Goal: Information Seeking & Learning: Compare options

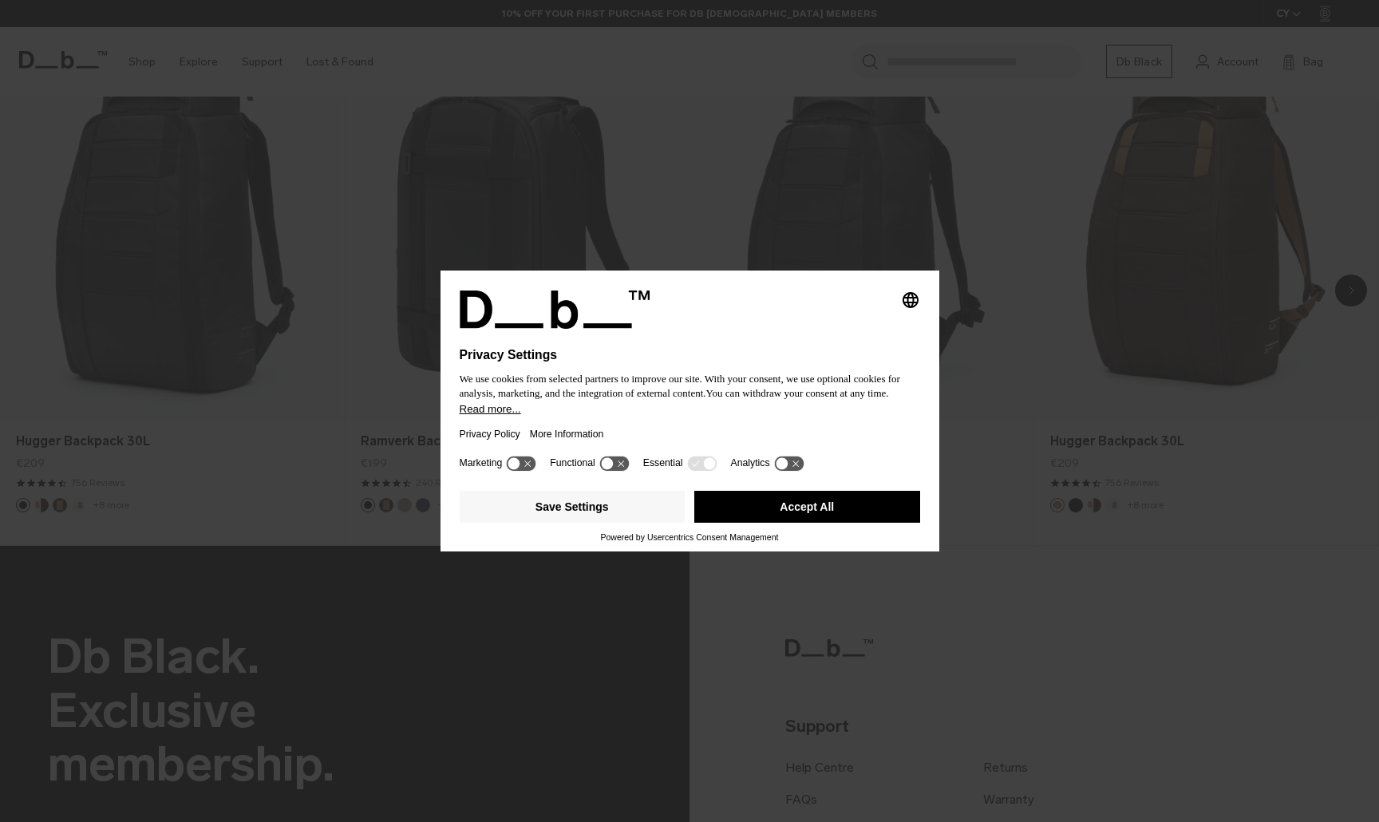
scroll to position [1257, 0]
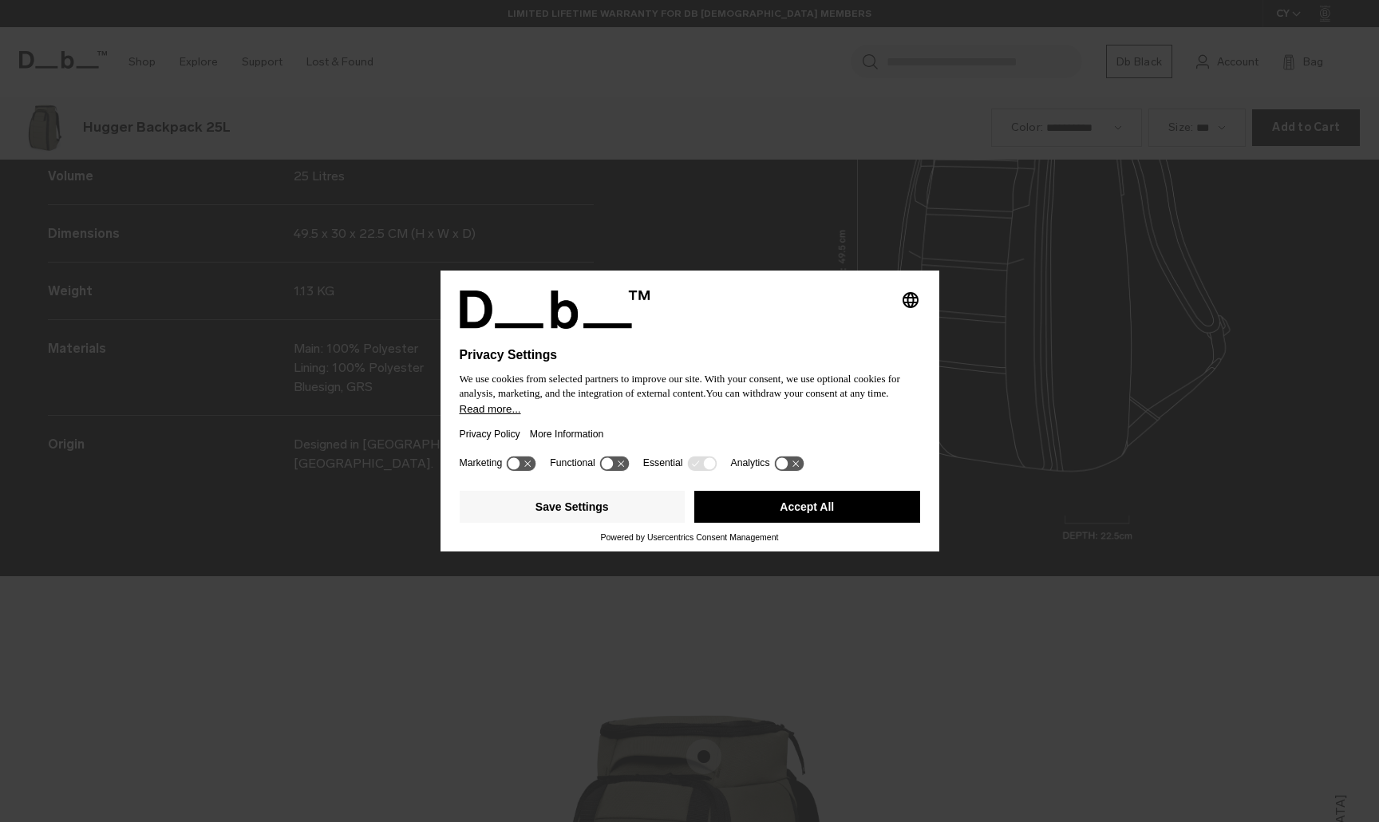
scroll to position [2466, 0]
